Goal: Task Accomplishment & Management: Manage account settings

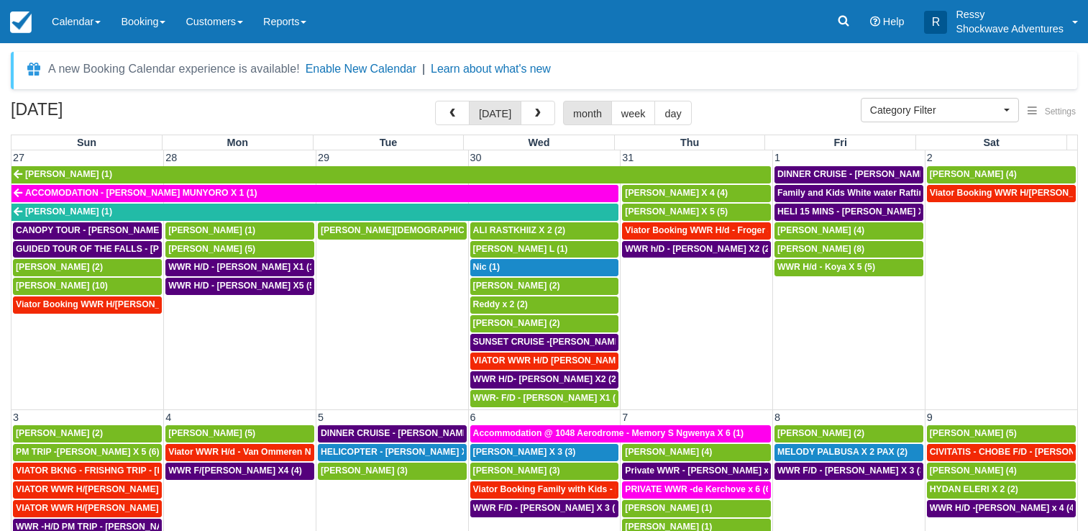
select select
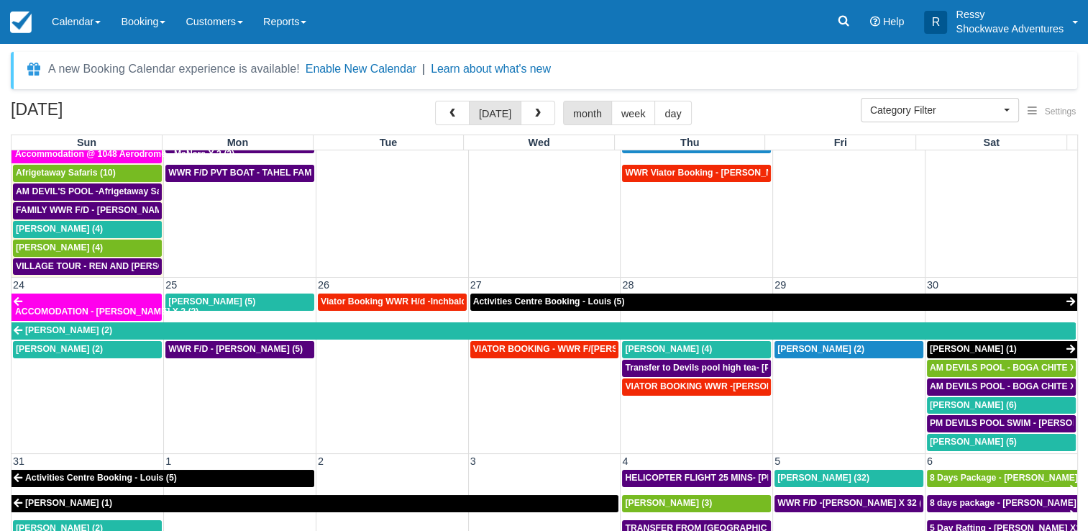
click at [826, 403] on td "Rosefrida Soeur (2)" at bounding box center [849, 395] width 152 height 111
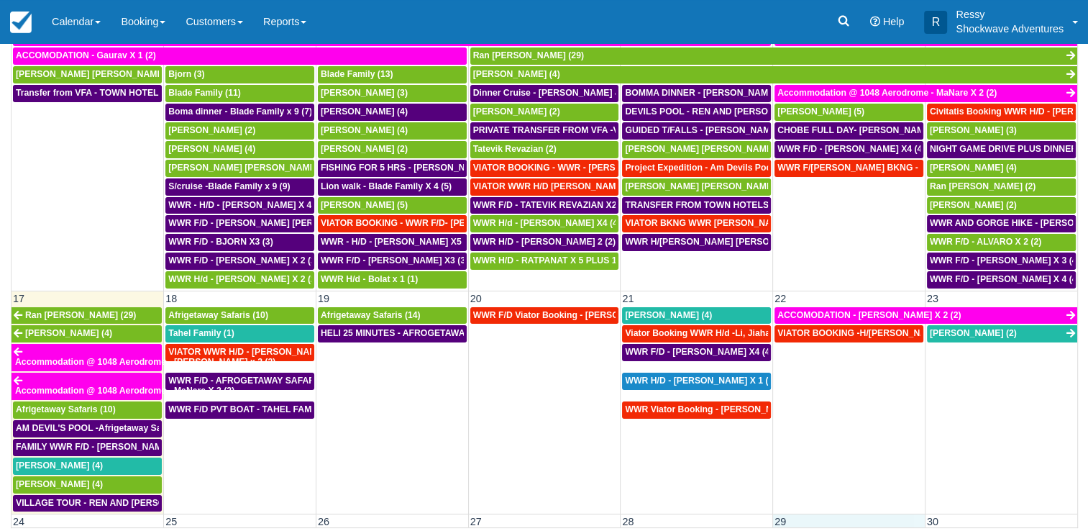
scroll to position [495, 0]
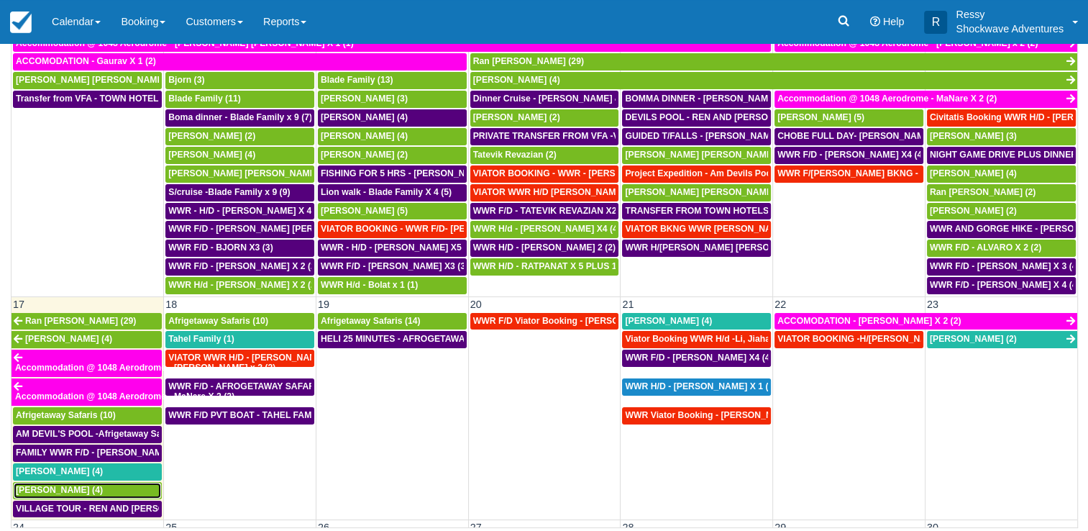
click at [81, 485] on div "Peter Zhang (4)" at bounding box center [87, 491] width 143 height 12
click at [105, 485] on div "Peter Zhang (4)" at bounding box center [87, 491] width 143 height 12
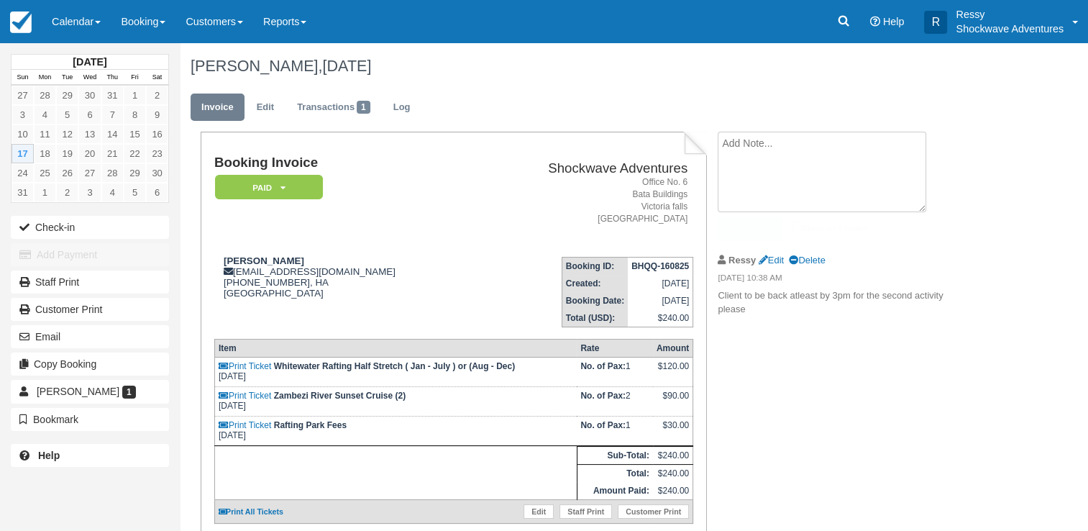
click at [752, 147] on textarea at bounding box center [822, 172] width 209 height 81
type textarea "shockwave paid $ 72.10 at Zambezi Expedition ."
click at [754, 224] on button "Create" at bounding box center [750, 228] width 65 height 24
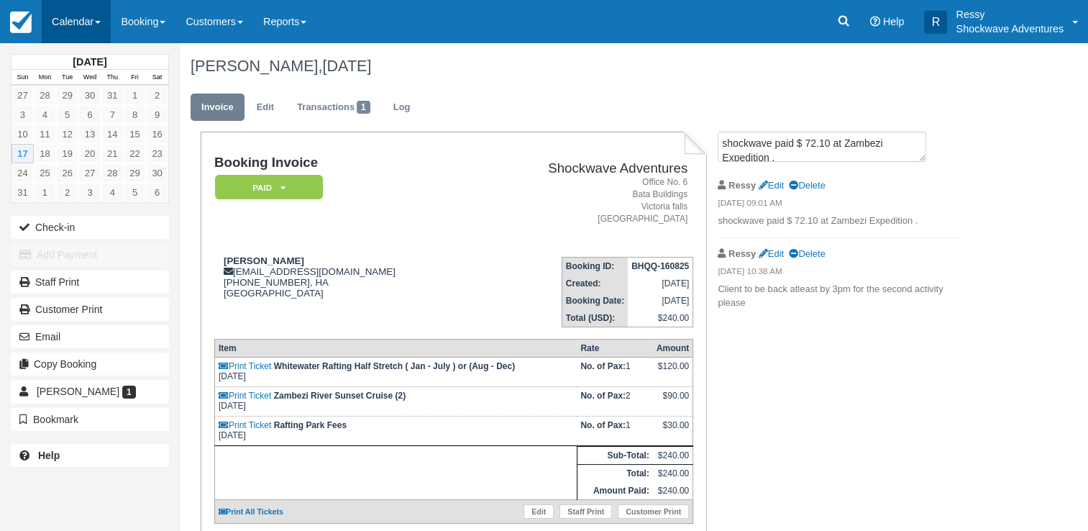
click at [106, 24] on link "Calendar" at bounding box center [76, 21] width 69 height 43
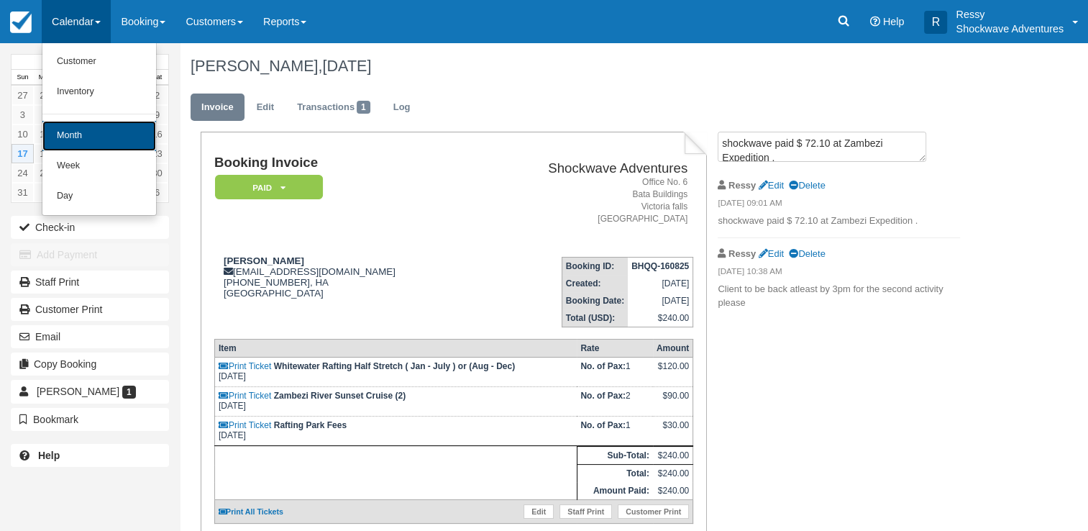
click at [153, 140] on link "Month" at bounding box center [99, 136] width 114 height 30
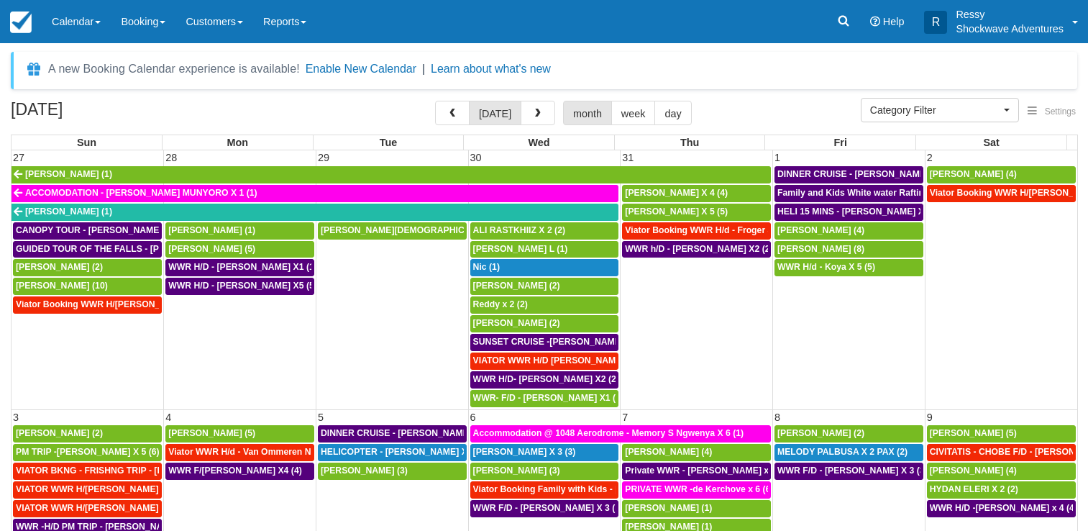
select select
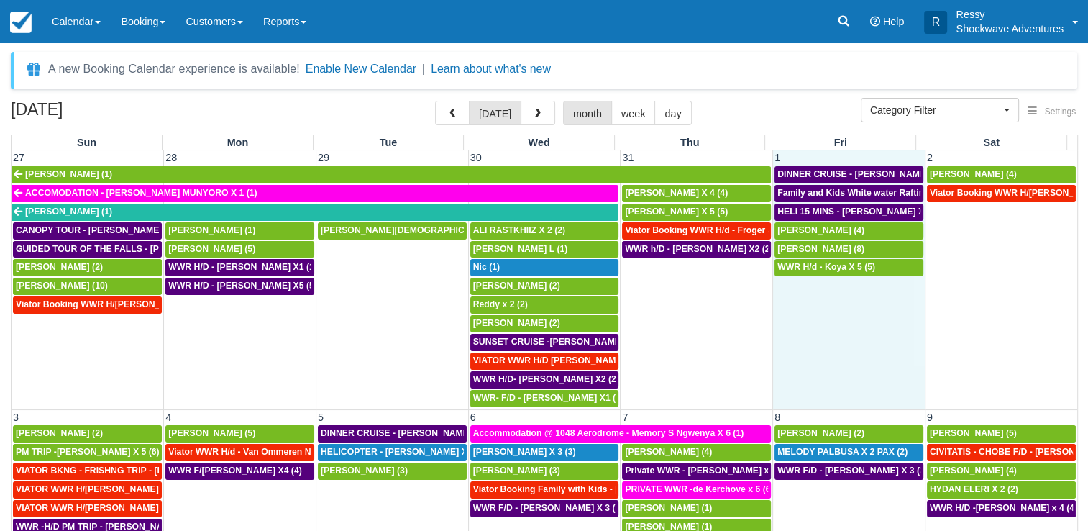
click at [841, 376] on td "WWR H/d - Koya X 5 (5)" at bounding box center [849, 332] width 152 height 149
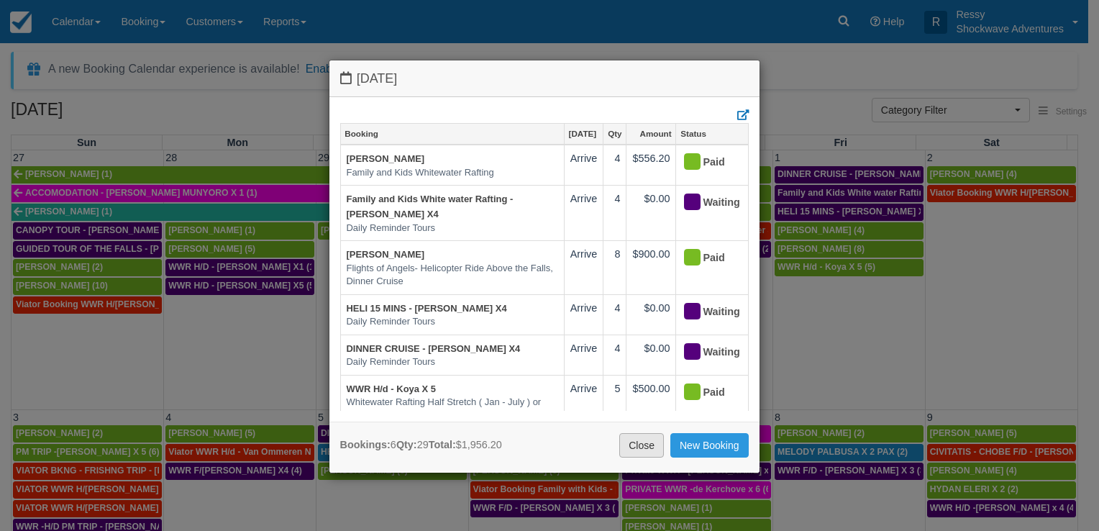
click at [636, 436] on link "Close" at bounding box center [641, 445] width 45 height 24
